Goal: Complete application form

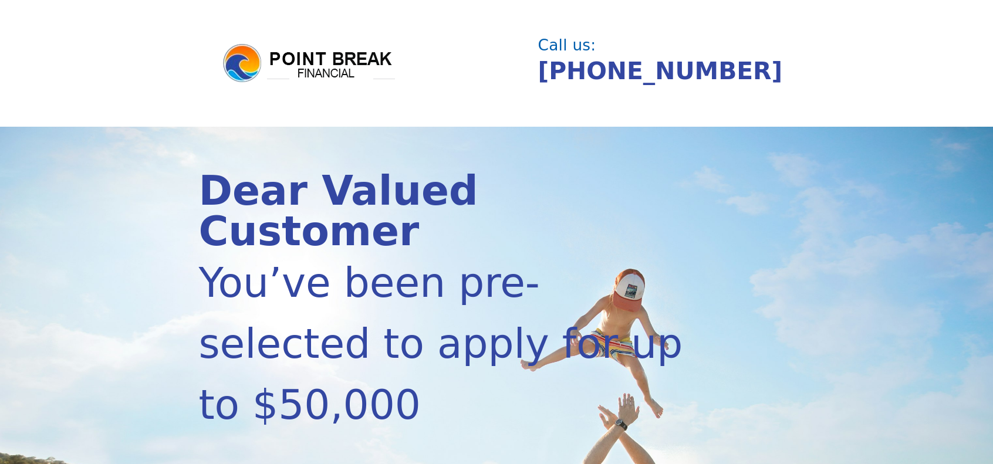
scroll to position [352, 0]
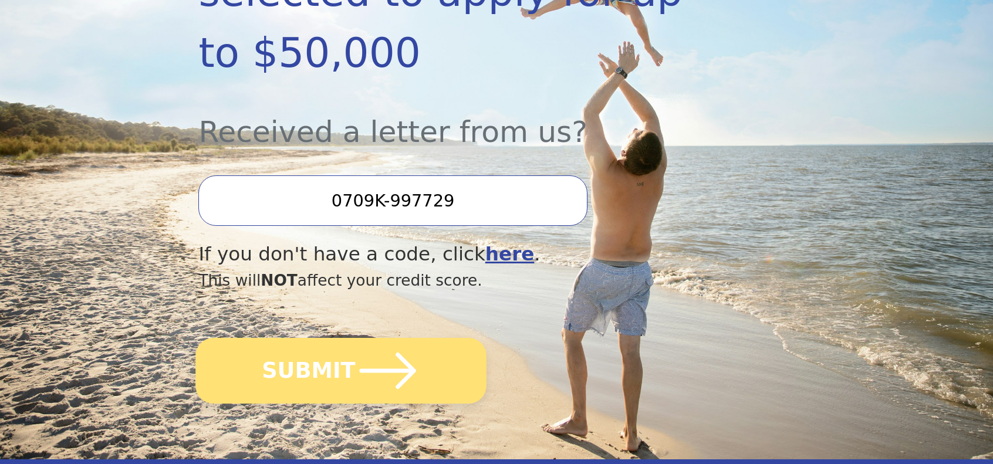
click at [347, 377] on button "SUBMIT" at bounding box center [341, 371] width 291 height 66
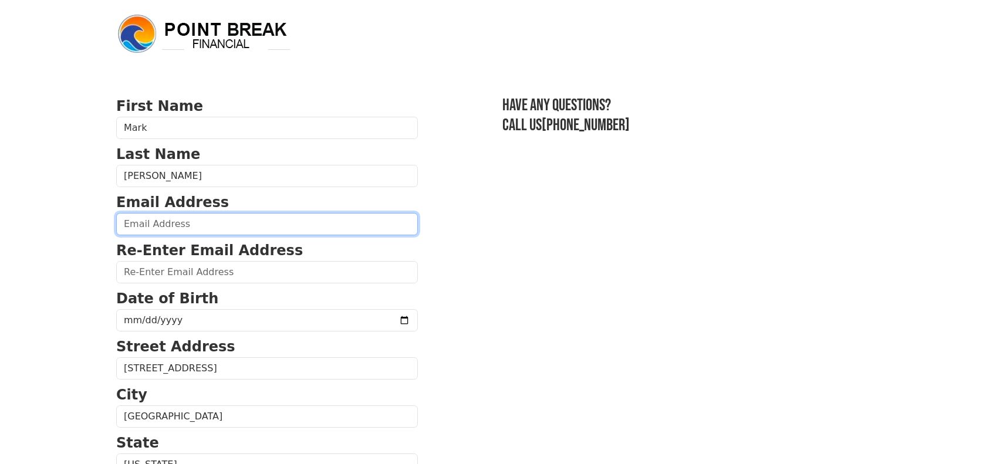
click at [197, 229] on input "email" at bounding box center [267, 224] width 302 height 22
type input "[EMAIL_ADDRESS][DOMAIN_NAME]"
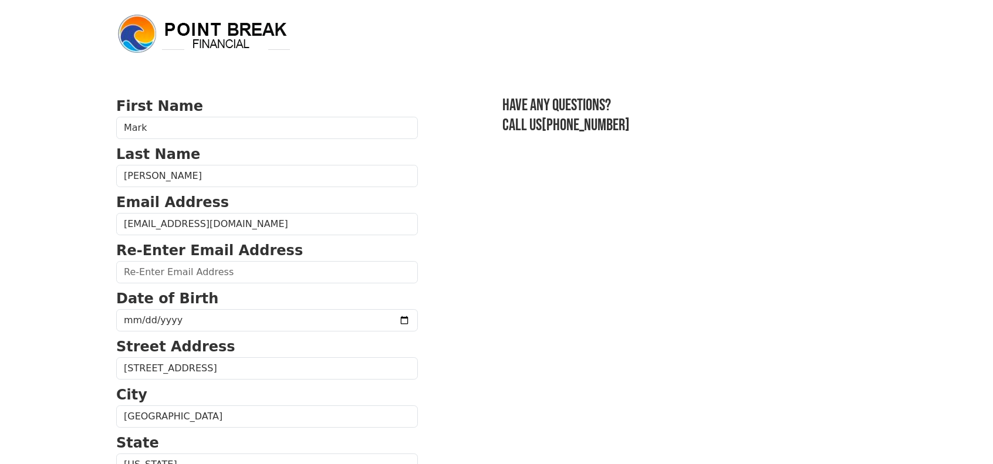
type input "[EMAIL_ADDRESS][DOMAIN_NAME]"
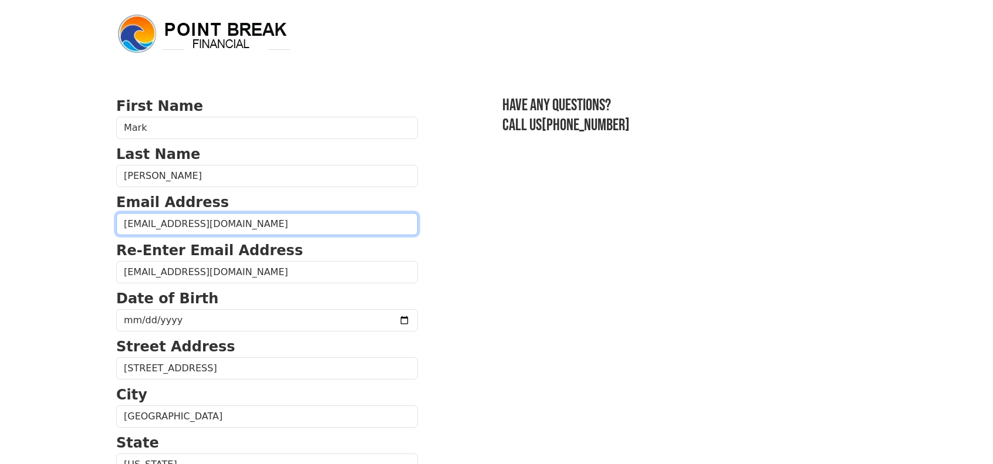
type input "(818) 636-6745"
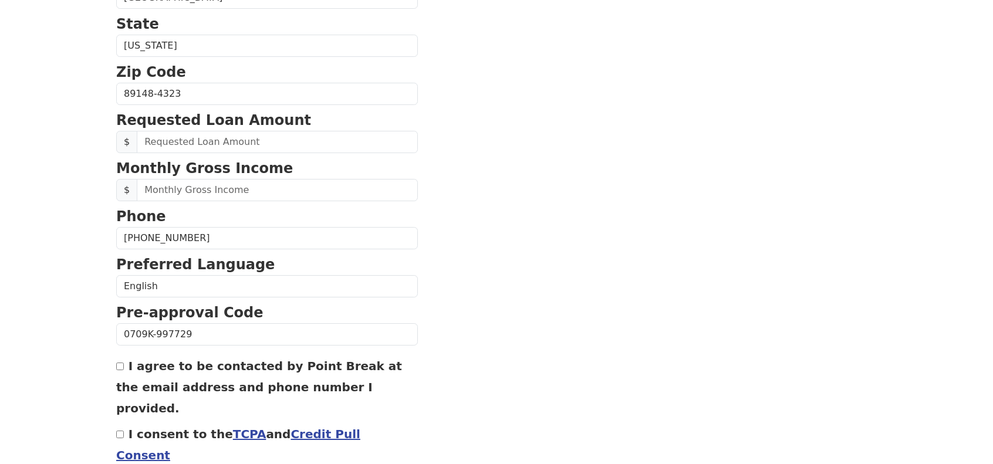
scroll to position [420, 0]
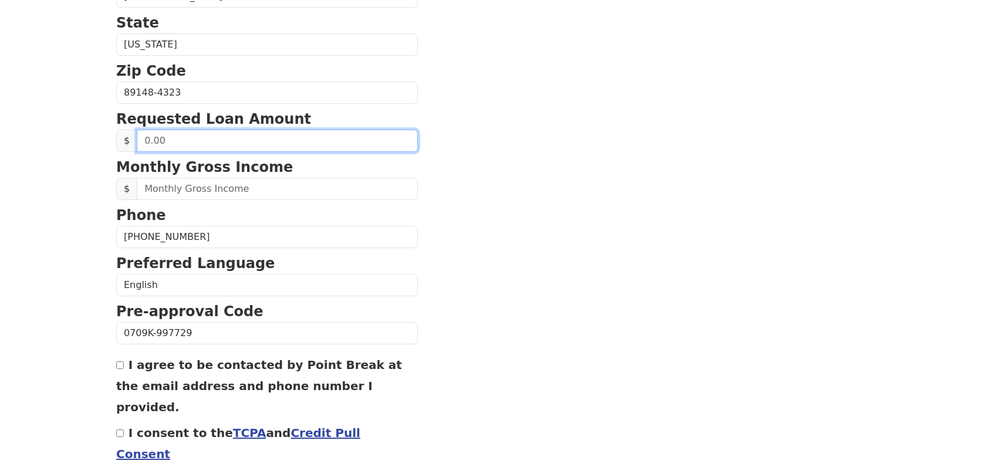
click at [194, 138] on input "text" at bounding box center [277, 141] width 281 height 22
drag, startPoint x: 169, startPoint y: 138, endPoint x: 84, endPoint y: 146, distance: 85.5
type input "22,500.00"
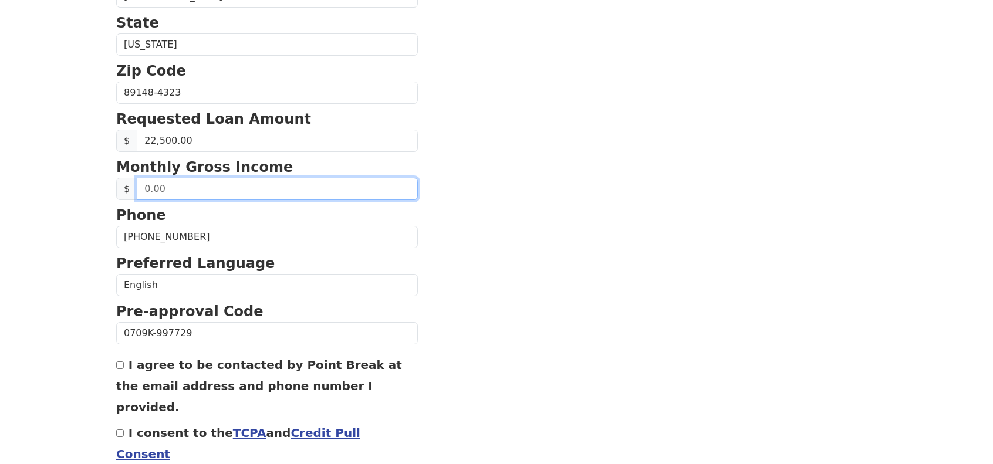
click at [202, 185] on input "text" at bounding box center [277, 189] width 281 height 22
type input "2,750.00"
click at [546, 268] on section "First Name Mark Last Name Rickard Email Address everclever@live.com Re-Enter Em…" at bounding box center [496, 94] width 760 height 837
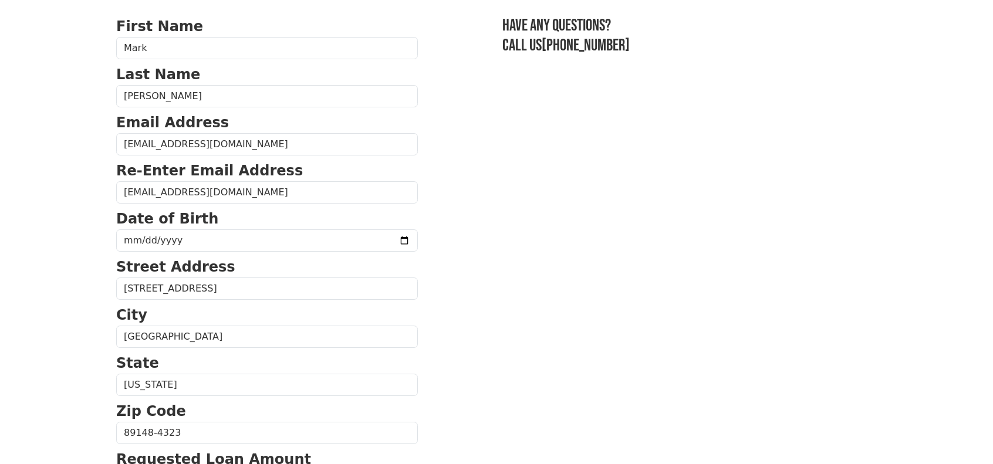
scroll to position [117, 0]
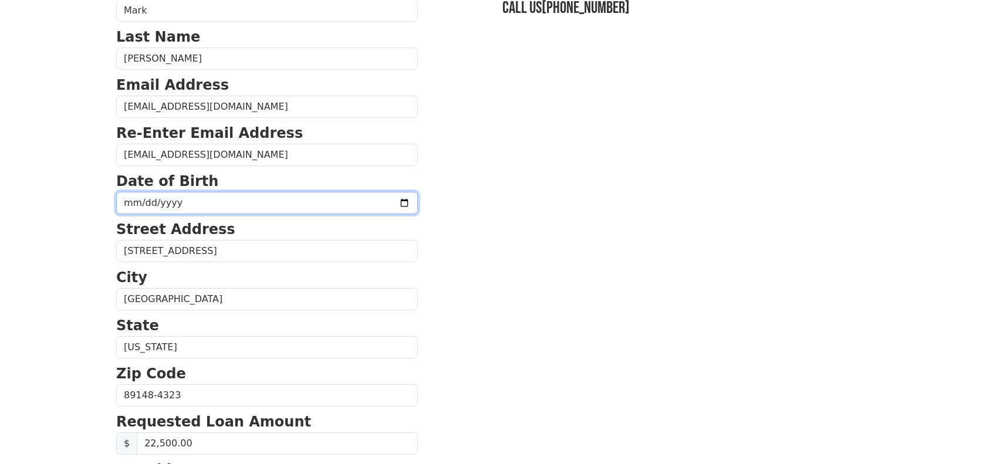
click at [138, 197] on input "date" at bounding box center [267, 203] width 302 height 22
type input "1976-06-14"
click at [557, 256] on section "First Name Mark Last Name Rickard Email Address everclever@live.com Re-Enter Em…" at bounding box center [496, 396] width 760 height 837
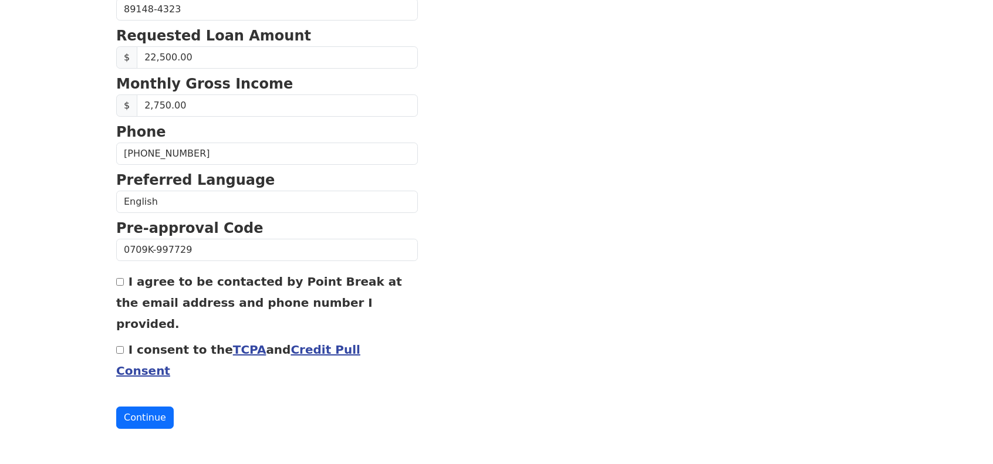
scroll to position [505, 0]
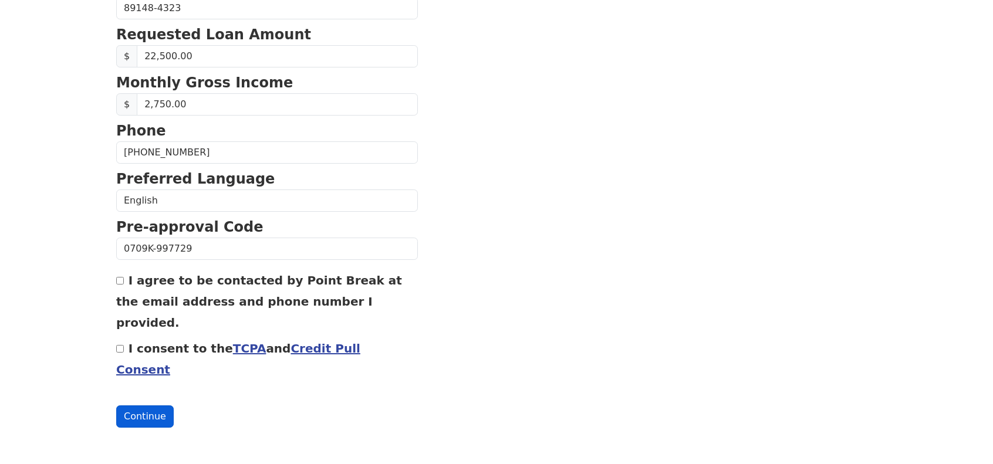
click at [143, 412] on button "Continue" at bounding box center [144, 416] width 57 height 22
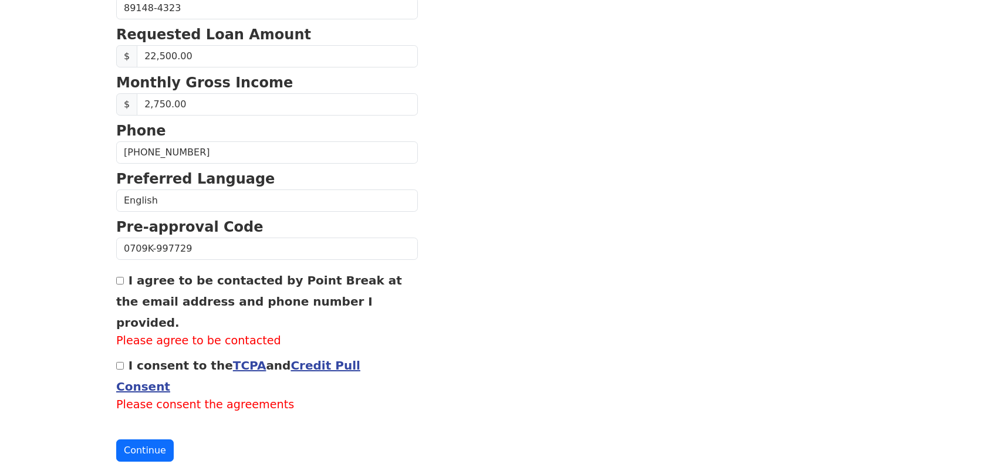
click at [120, 277] on input "I agree to be contacted by Point Break at the email address and phone number I …" at bounding box center [120, 281] width 8 height 8
checkbox input "true"
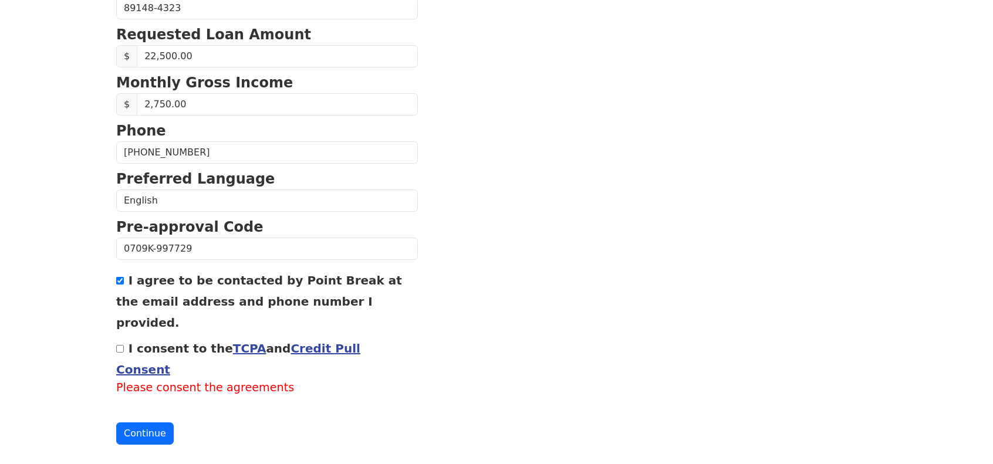
click at [116, 345] on input "I consent to the TCPA and Credit Pull Consent" at bounding box center [120, 349] width 8 height 8
checkbox input "true"
click at [151, 415] on button "Continue" at bounding box center [144, 416] width 57 height 22
